Goal: Contribute content: Add original content to the website for others to see

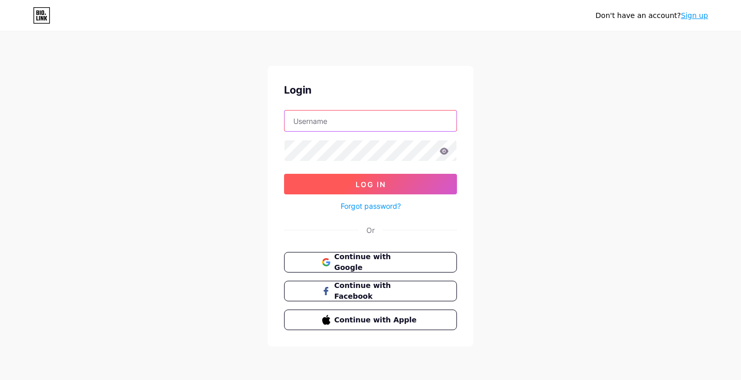
type input "[EMAIL_ADDRESS][DOMAIN_NAME]"
click at [381, 184] on span "Log In" at bounding box center [371, 184] width 30 height 9
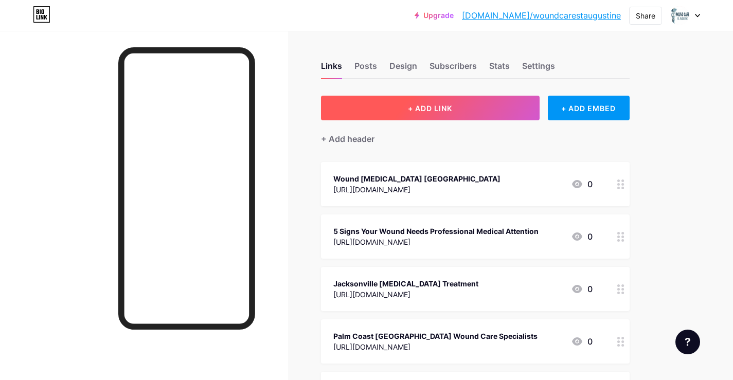
click at [418, 102] on button "+ ADD LINK" at bounding box center [430, 108] width 219 height 25
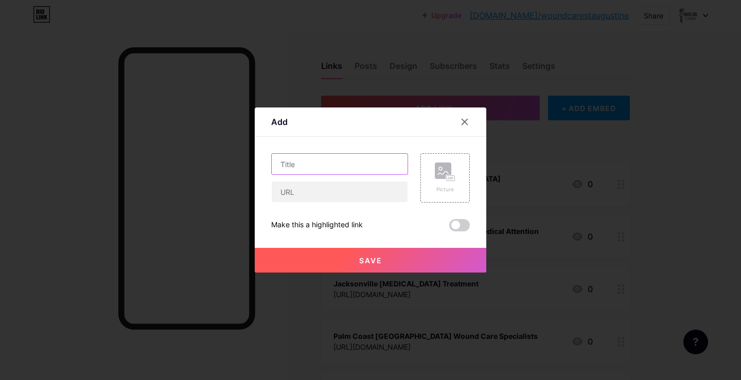
click at [321, 169] on input "text" at bounding box center [340, 164] width 136 height 21
paste input "Wound Care [GEOGRAPHIC_DATA]: [MEDICAL_DATA] Palm Coast for Advanced Healing"
type input "Wound Care [GEOGRAPHIC_DATA]: [MEDICAL_DATA] Palm Coast for Advanced Healing"
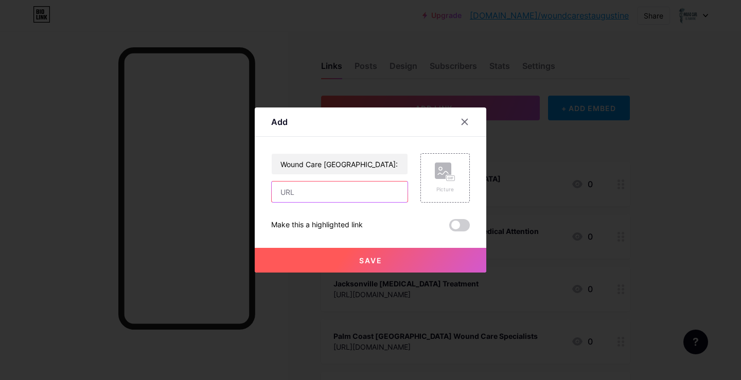
click at [329, 189] on input "text" at bounding box center [340, 192] width 136 height 21
paste input "[URL][DOMAIN_NAME][MEDICAL_DATA]"
type input "[URL][DOMAIN_NAME][MEDICAL_DATA]"
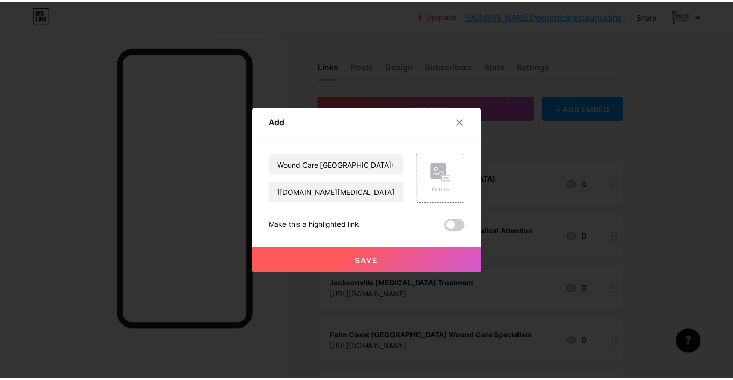
scroll to position [0, 0]
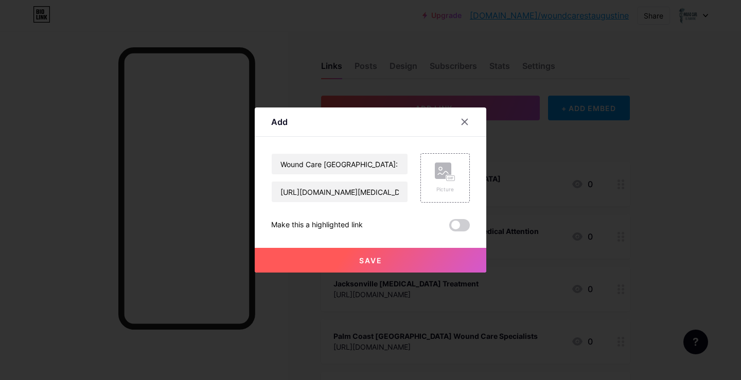
click at [365, 256] on span "Save" at bounding box center [370, 260] width 23 height 9
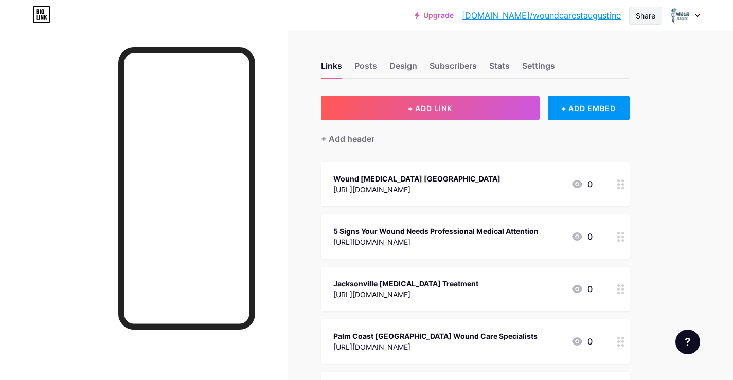
click at [644, 12] on div "Share" at bounding box center [646, 15] width 20 height 11
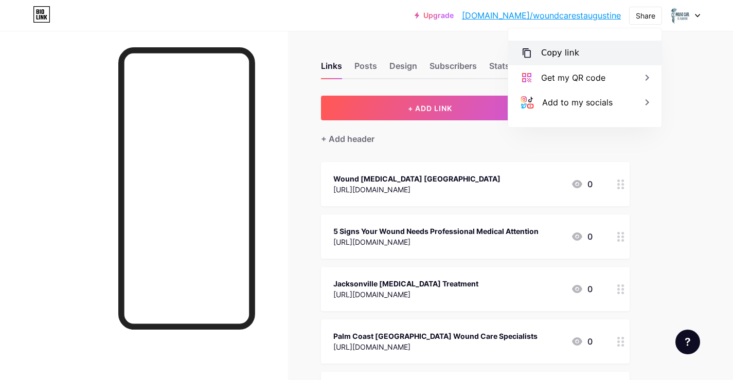
click at [588, 56] on div "Copy link" at bounding box center [584, 53] width 153 height 25
